Goal: Information Seeking & Learning: Learn about a topic

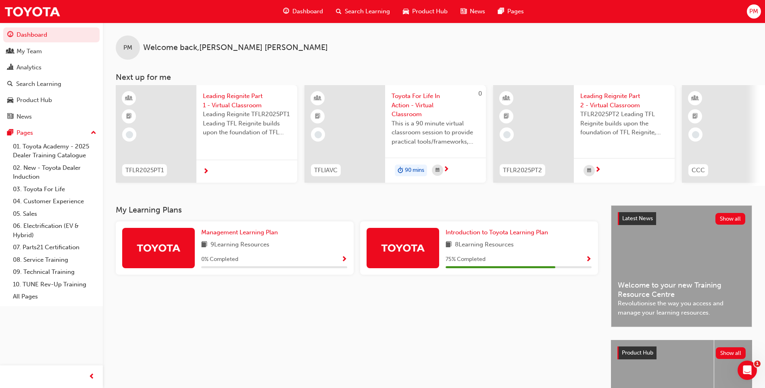
click at [352, 10] on span "Search Learning" at bounding box center [367, 11] width 45 height 9
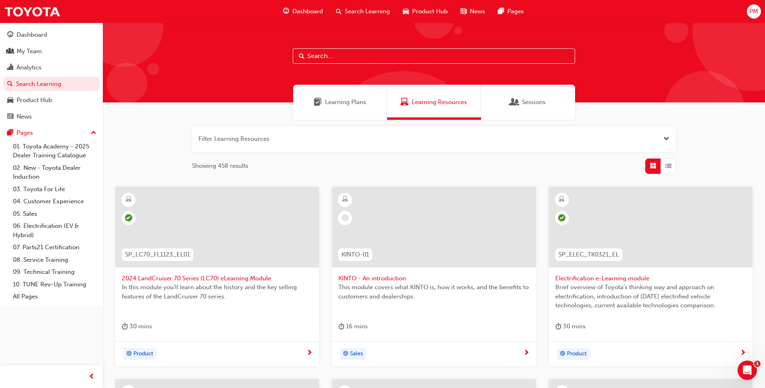
click at [318, 59] on input "text" at bounding box center [434, 55] width 282 height 15
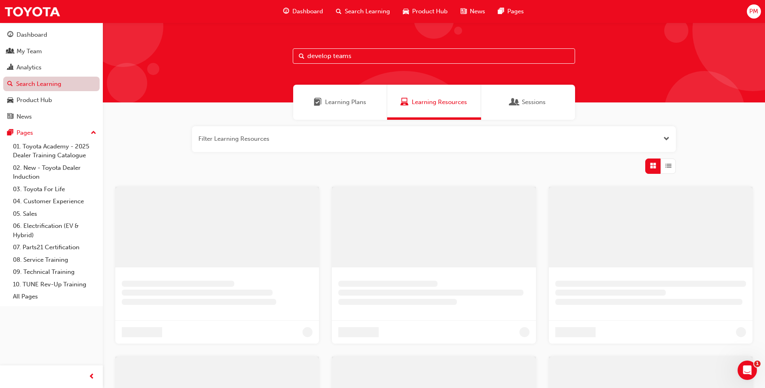
type input "develop teams"
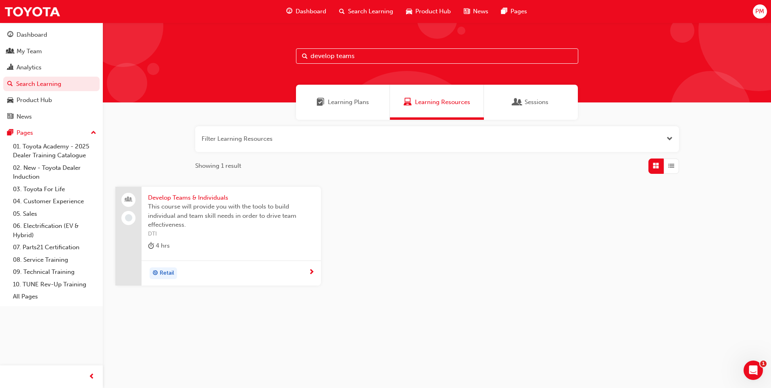
click at [185, 201] on span "Develop Teams & Individuals" at bounding box center [231, 197] width 167 height 9
